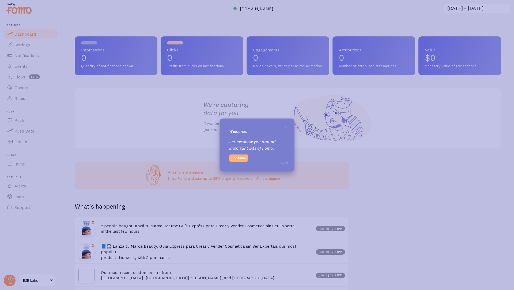
click at [239, 156] on button "Continue" at bounding box center [238, 157] width 19 height 7
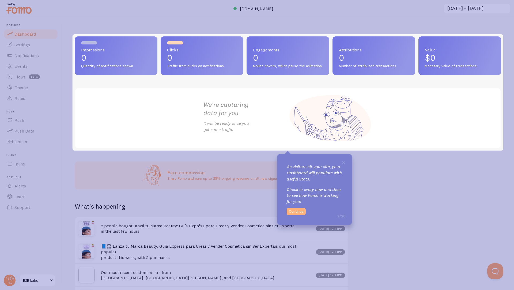
click at [293, 211] on button "Continue" at bounding box center [296, 211] width 19 height 7
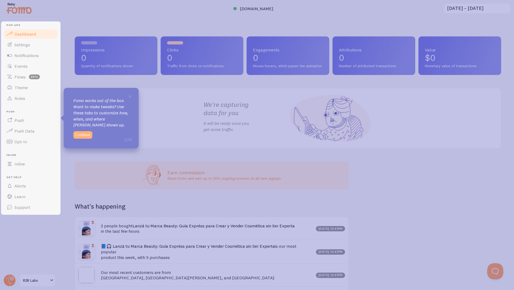
click at [82, 131] on button "Continue" at bounding box center [82, 134] width 19 height 7
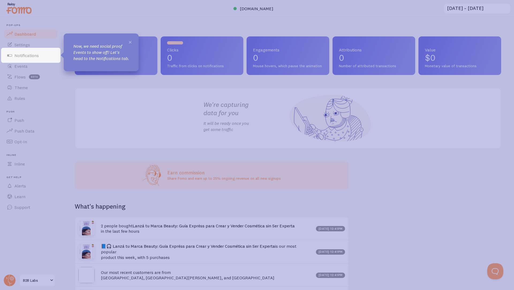
click at [132, 42] on span "×" at bounding box center [130, 42] width 4 height 8
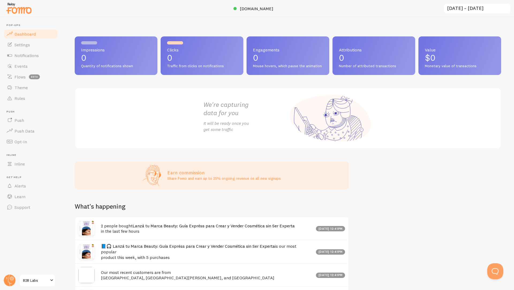
click at [22, 35] on span "Dashboard" at bounding box center [24, 33] width 21 height 5
click at [19, 45] on span "Settings" at bounding box center [22, 44] width 16 height 5
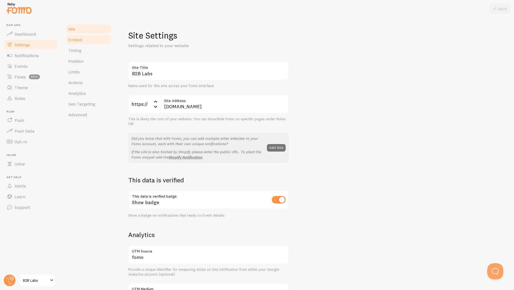
click at [82, 41] on link "Embed" at bounding box center [88, 39] width 47 height 11
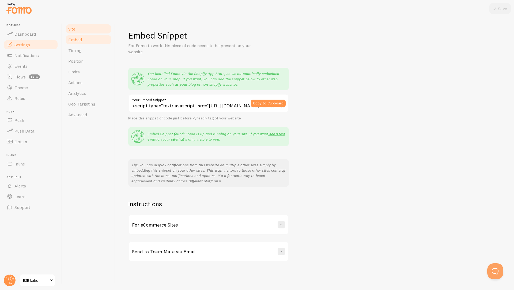
click at [82, 33] on link "Site" at bounding box center [88, 29] width 47 height 11
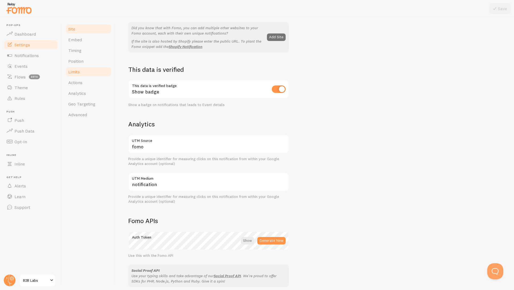
scroll to position [106, 0]
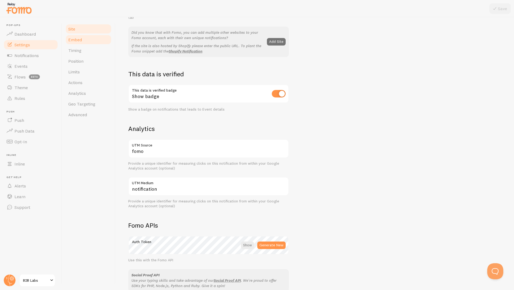
click at [78, 43] on link "Embed" at bounding box center [88, 39] width 47 height 11
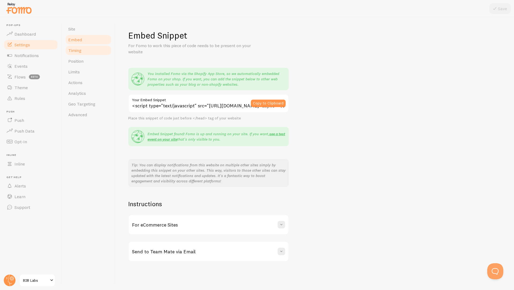
click at [80, 54] on link "Timing" at bounding box center [88, 50] width 47 height 11
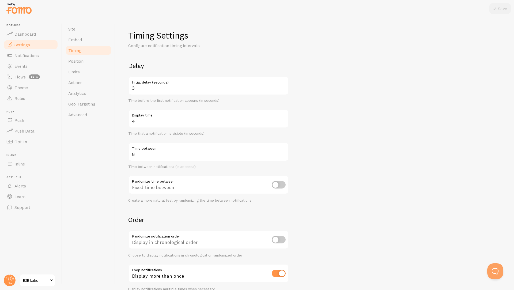
scroll to position [27, 0]
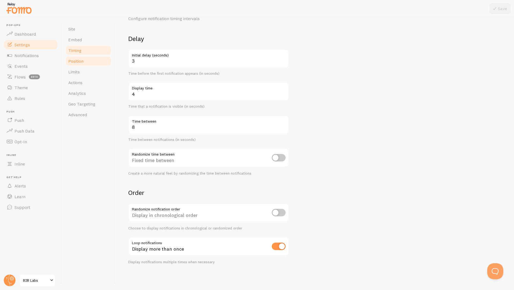
click at [85, 64] on link "Position" at bounding box center [88, 61] width 47 height 11
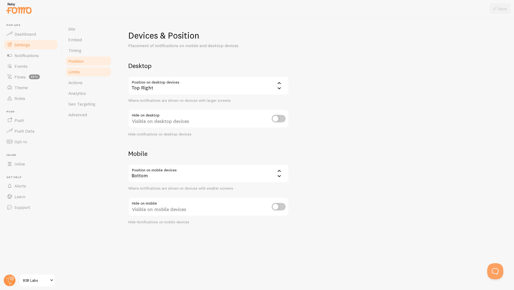
click at [83, 71] on link "Limits" at bounding box center [88, 71] width 47 height 11
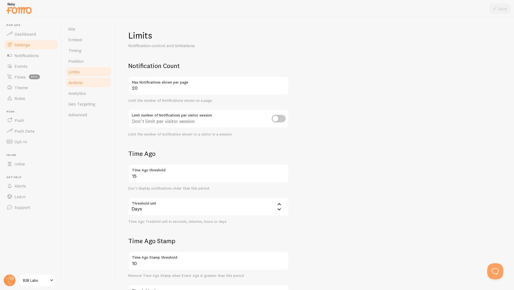
click at [80, 80] on span "Actions" at bounding box center [75, 82] width 14 height 5
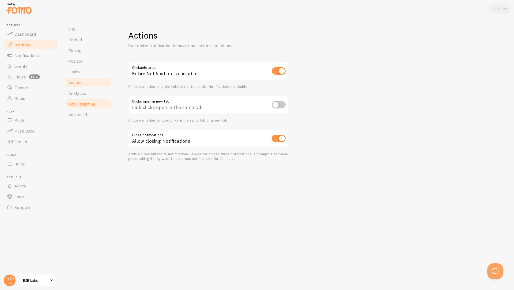
click at [75, 98] on link "Geo Targeting" at bounding box center [88, 103] width 47 height 11
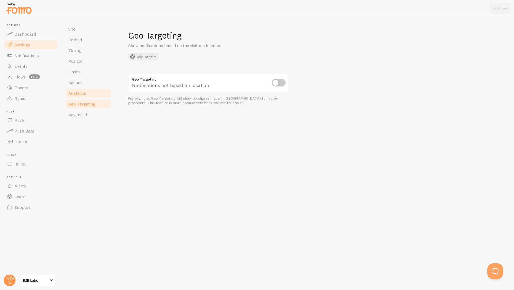
click at [77, 92] on span "Analytics" at bounding box center [77, 92] width 18 height 5
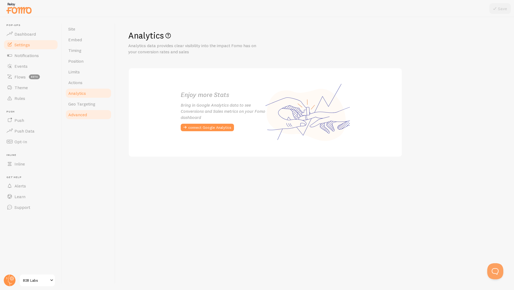
click at [75, 116] on span "Advanced" at bounding box center [77, 114] width 19 height 5
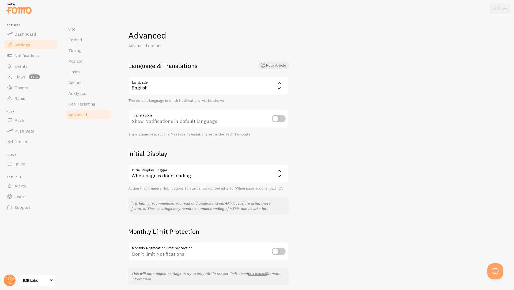
click at [190, 79] on div "English" at bounding box center [208, 85] width 161 height 19
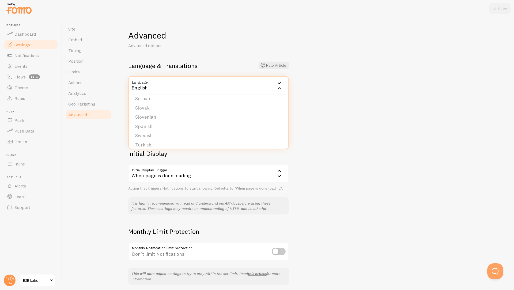
scroll to position [220, 0]
click at [156, 121] on li "Spanish" at bounding box center [208, 122] width 159 height 9
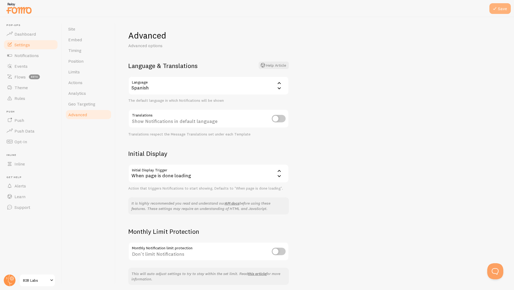
click at [496, 8] on icon at bounding box center [494, 8] width 6 height 6
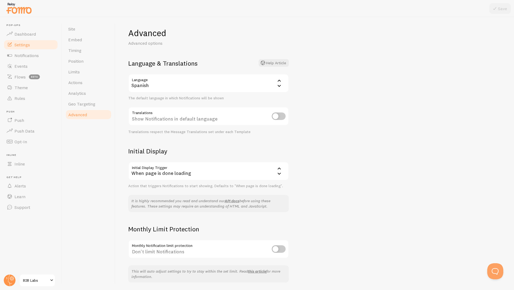
scroll to position [0, 0]
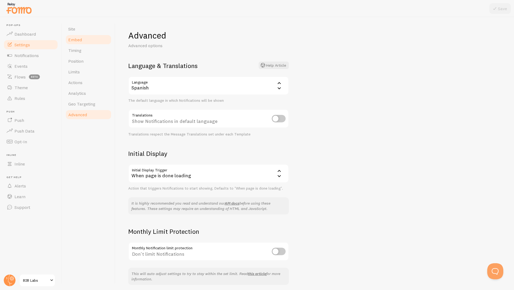
click at [75, 37] on link "Embed" at bounding box center [88, 39] width 47 height 11
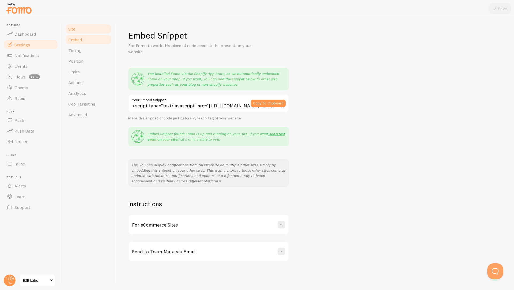
click at [70, 29] on span "Site" at bounding box center [71, 28] width 7 height 5
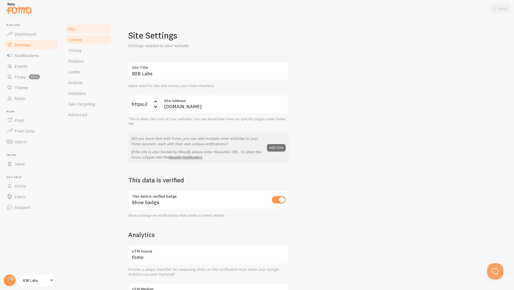
click at [83, 39] on link "Embed" at bounding box center [88, 39] width 47 height 11
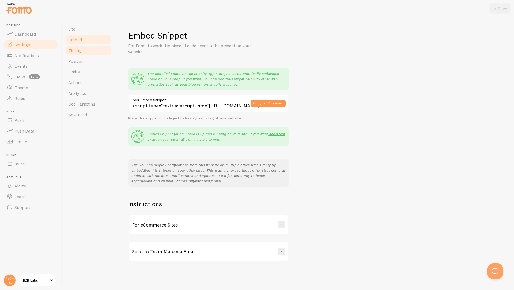
click at [88, 52] on link "Timing" at bounding box center [88, 50] width 47 height 11
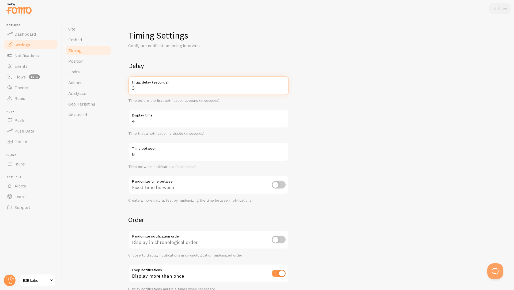
click at [138, 88] on input "3" at bounding box center [208, 85] width 161 height 19
type input "5"
click at [138, 121] on input "4" at bounding box center [208, 118] width 161 height 19
type input "5"
click at [143, 156] on input "8" at bounding box center [208, 151] width 161 height 19
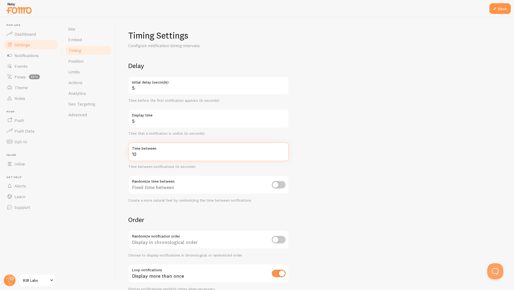
type input "12"
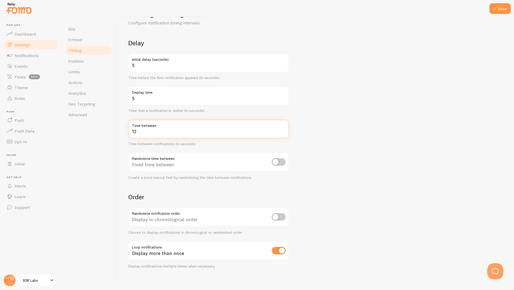
scroll to position [27, 0]
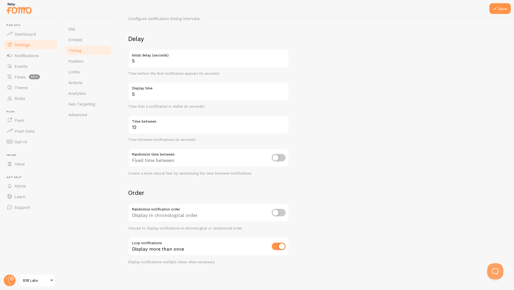
click at [277, 157] on input "checkbox" at bounding box center [279, 157] width 14 height 7
checkbox input "true"
click at [283, 212] on input "checkbox" at bounding box center [279, 212] width 14 height 7
checkbox input "true"
click at [491, 10] on icon at bounding box center [494, 8] width 6 height 6
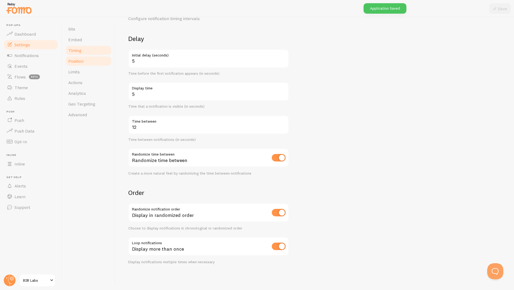
click at [78, 61] on span "Position" at bounding box center [75, 60] width 15 height 5
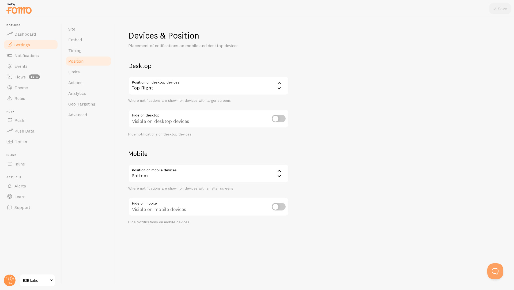
click at [166, 81] on div "Top Right" at bounding box center [208, 85] width 161 height 19
click at [169, 139] on li "Top Right - Slide In" at bounding box center [208, 140] width 159 height 9
click at [155, 173] on div "Bottom" at bounding box center [208, 173] width 161 height 19
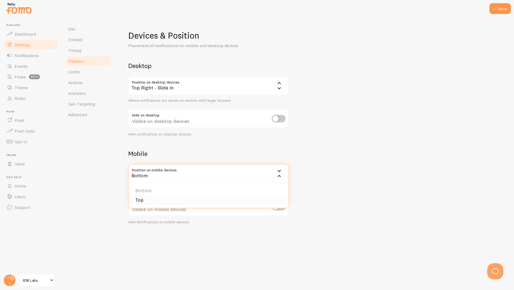
click at [150, 198] on li "Top" at bounding box center [208, 199] width 159 height 9
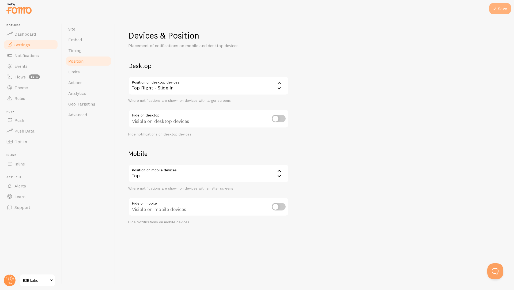
click at [497, 7] on icon at bounding box center [494, 8] width 6 height 6
click at [90, 73] on link "Limits" at bounding box center [88, 71] width 47 height 11
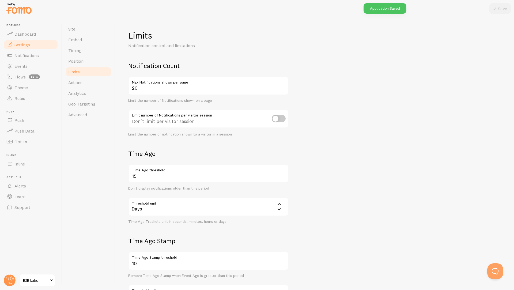
click at [141, 85] on label "Max Notifications shown per page" at bounding box center [208, 80] width 161 height 9
click at [141, 85] on input "20" at bounding box center [208, 85] width 161 height 19
click at [141, 85] on label "Max Notifications shown per page" at bounding box center [208, 80] width 161 height 9
click at [141, 85] on input "20" at bounding box center [208, 85] width 161 height 19
click at [141, 85] on label "Max Notifications shown per page" at bounding box center [208, 80] width 161 height 9
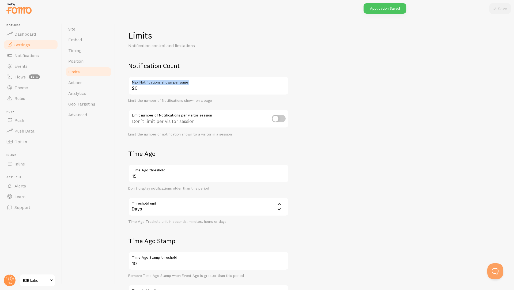
click at [141, 85] on input "20" at bounding box center [208, 85] width 161 height 19
click at [139, 89] on input "20" at bounding box center [208, 85] width 161 height 19
type input "2"
type input "8"
click at [281, 120] on input "checkbox" at bounding box center [279, 118] width 14 height 7
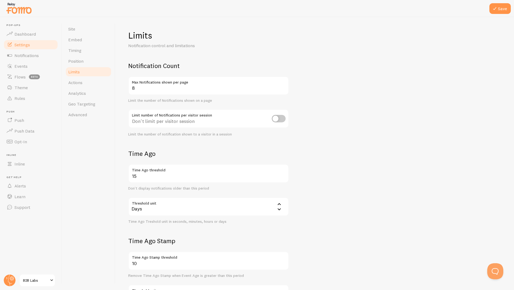
checkbox input "true"
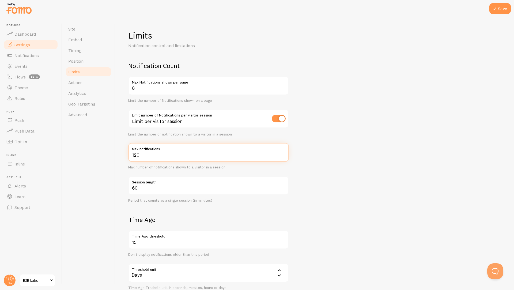
click at [140, 154] on input "120" at bounding box center [208, 152] width 161 height 19
type input "12"
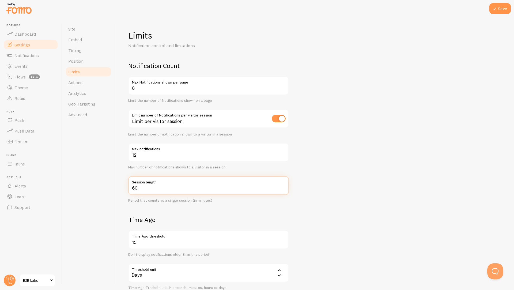
click at [139, 190] on input "60" at bounding box center [208, 185] width 161 height 19
type input "6"
type input "35"
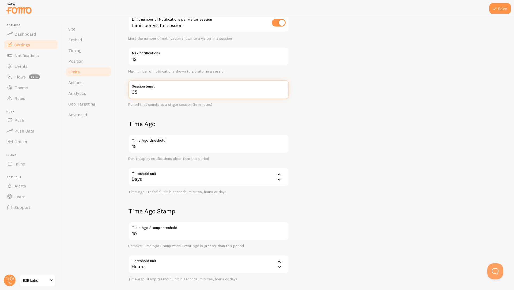
scroll to position [108, 0]
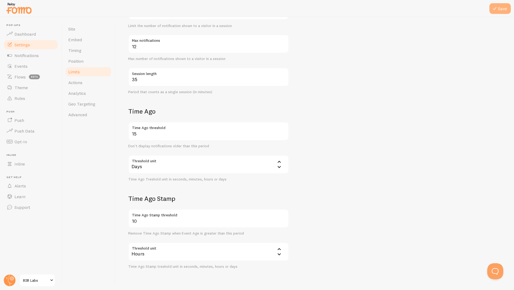
click at [496, 7] on icon at bounding box center [494, 8] width 6 height 6
click at [78, 83] on span "Actions" at bounding box center [75, 82] width 14 height 5
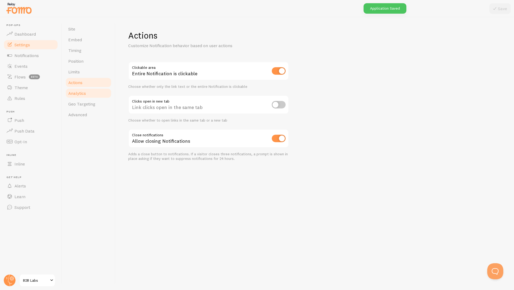
click at [83, 90] on span "Analytics" at bounding box center [77, 92] width 18 height 5
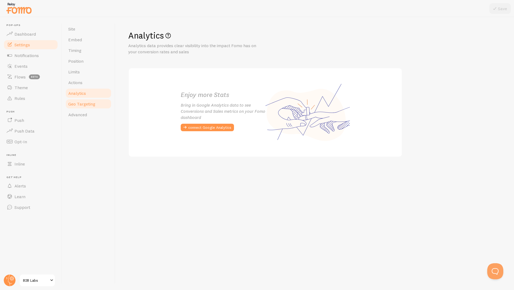
click at [70, 104] on span "Geo Targeting" at bounding box center [81, 103] width 27 height 5
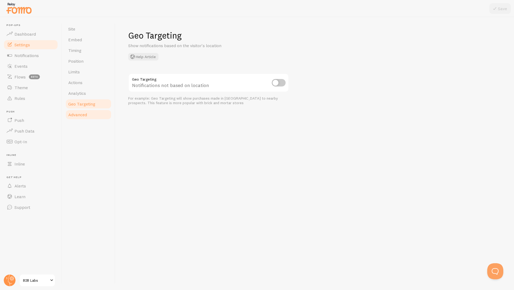
click at [92, 112] on link "Advanced" at bounding box center [88, 114] width 47 height 11
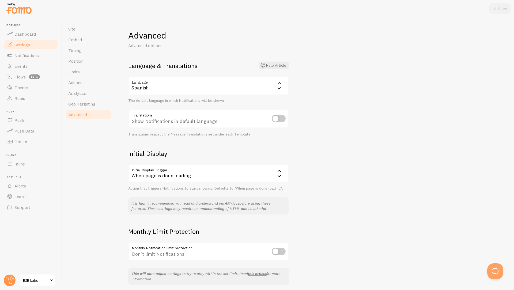
click at [271, 174] on div "When page is done loading" at bounding box center [208, 173] width 161 height 19
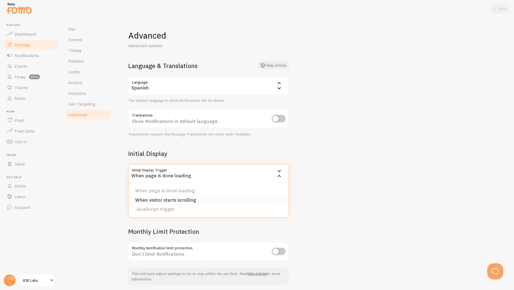
click at [233, 199] on li "When visitor starts scrolling" at bounding box center [208, 199] width 159 height 9
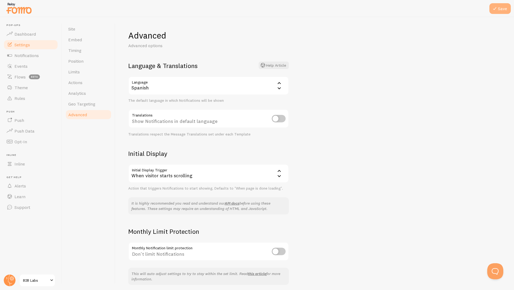
click at [498, 8] on button "Save" at bounding box center [499, 8] width 21 height 11
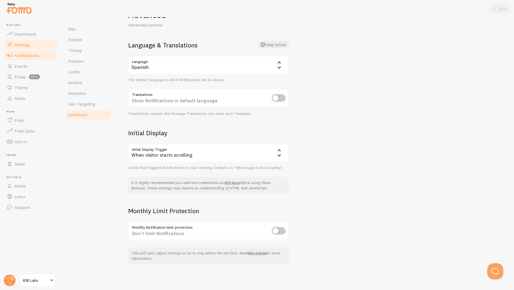
click at [31, 58] on link "Notifications" at bounding box center [30, 55] width 55 height 11
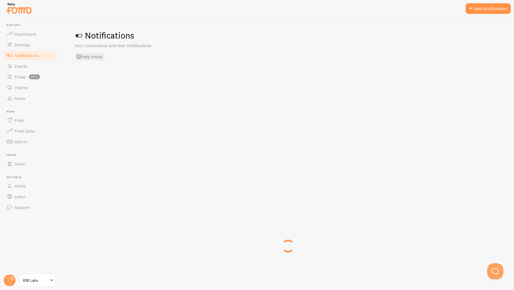
checkbox input "false"
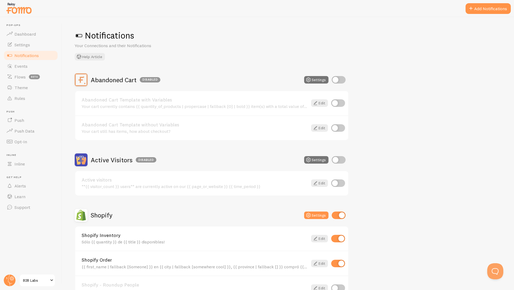
scroll to position [69, 0]
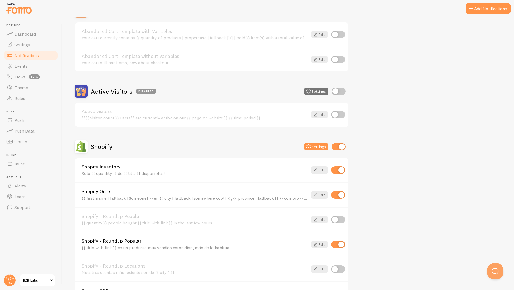
click at [340, 169] on input "checkbox" at bounding box center [338, 169] width 14 height 7
checkbox input "false"
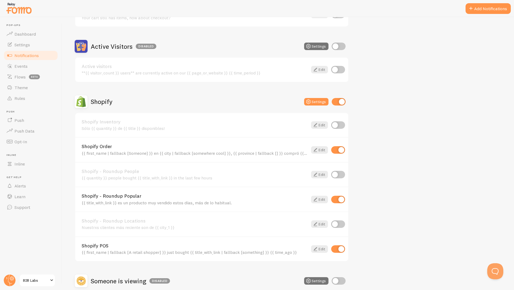
scroll to position [68, 0]
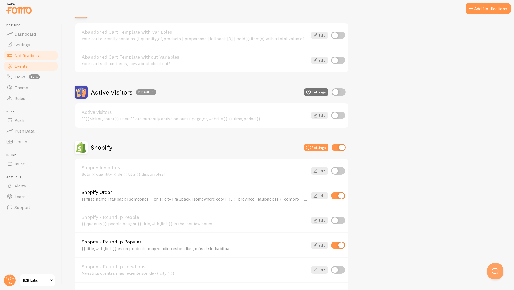
click at [29, 67] on link "Events" at bounding box center [30, 66] width 55 height 11
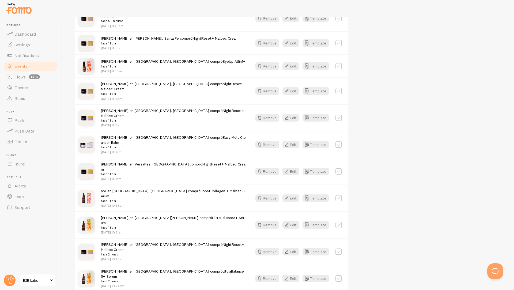
scroll to position [107, 0]
